Goal: Information Seeking & Learning: Learn about a topic

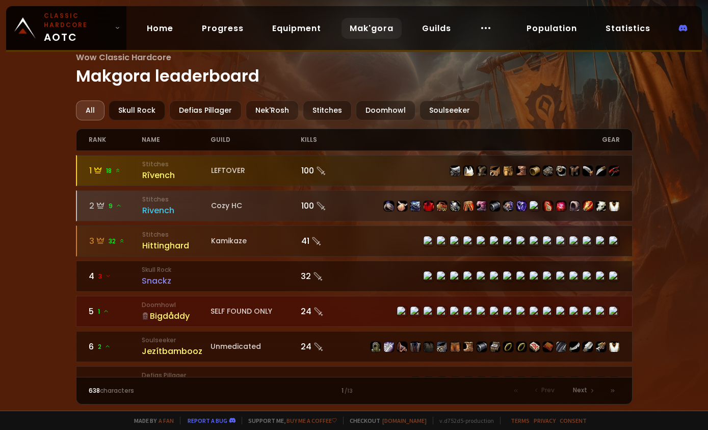
click at [145, 112] on div "Skull Rock" at bounding box center [137, 110] width 57 height 20
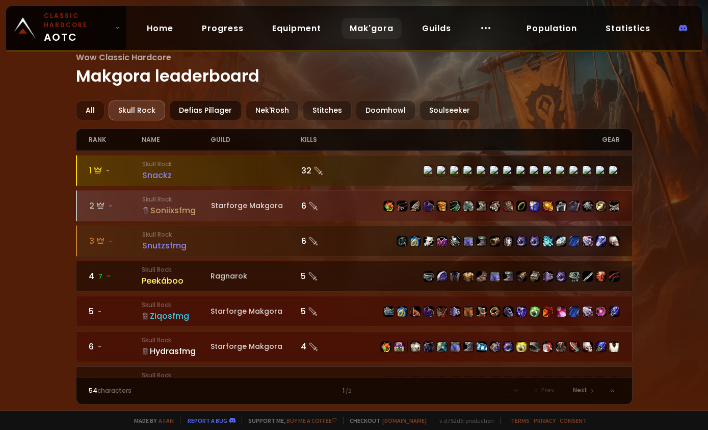
click at [210, 108] on div "Defias Pillager" at bounding box center [205, 110] width 72 height 20
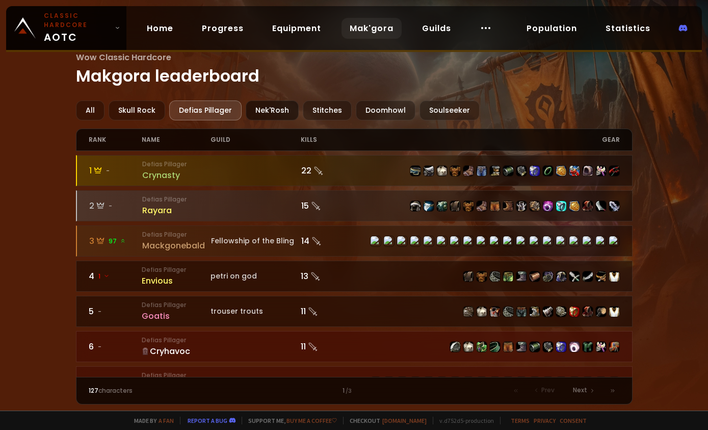
click at [271, 108] on div "Nek'Rosh" at bounding box center [272, 110] width 53 height 20
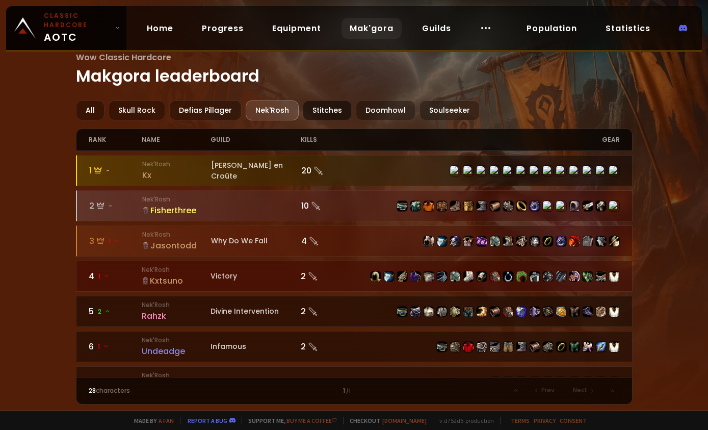
click at [334, 108] on div "Stitches" at bounding box center [327, 110] width 49 height 20
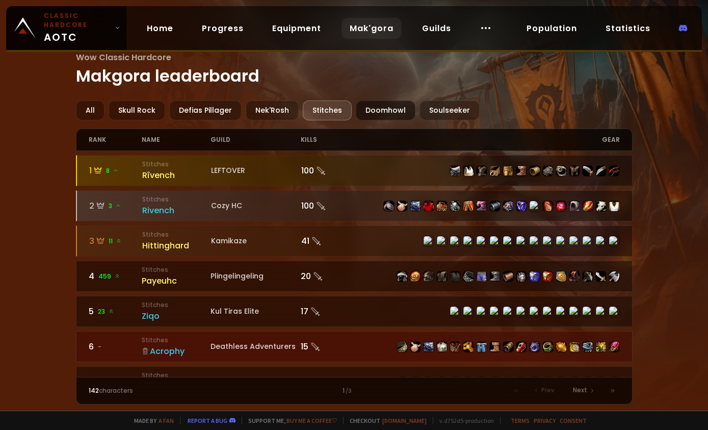
click at [381, 109] on div "Doomhowl" at bounding box center [386, 110] width 60 height 20
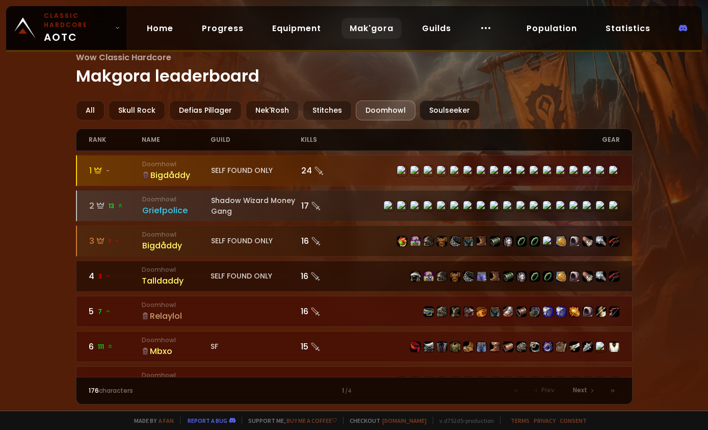
click at [442, 111] on div "Soulseeker" at bounding box center [449, 110] width 60 height 20
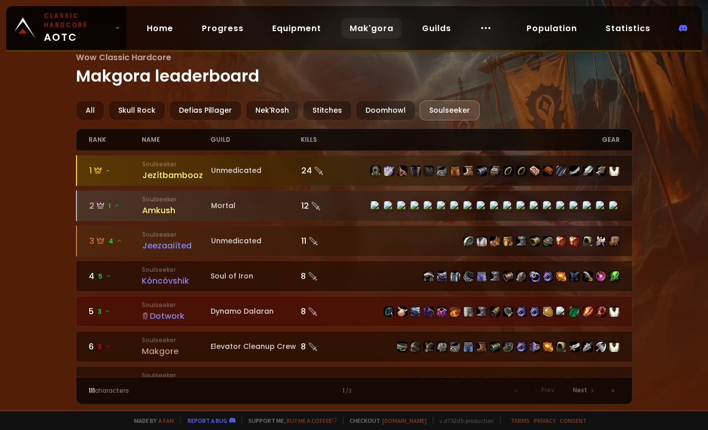
drag, startPoint x: 439, startPoint y: 111, endPoint x: 433, endPoint y: 91, distance: 20.3
click at [433, 91] on main "Wow Classic Hardcore Makgora leaderboard All Skull Rock Defias Pillager Nek'Ros…" at bounding box center [354, 227] width 557 height 353
